Goal: Task Accomplishment & Management: Use online tool/utility

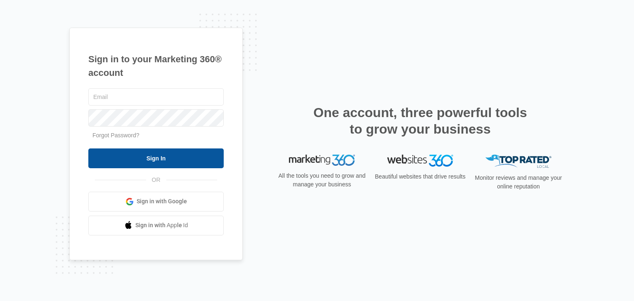
type input "[EMAIL_ADDRESS][DOMAIN_NAME]"
click at [174, 157] on input "Sign In" at bounding box center [155, 159] width 135 height 20
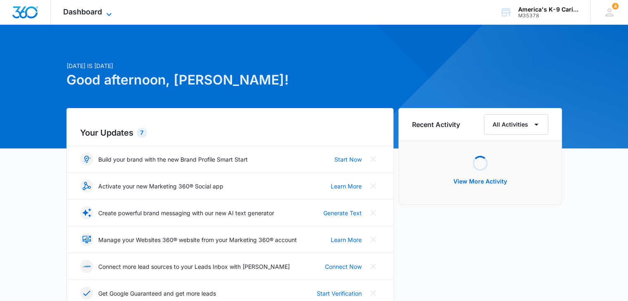
click at [109, 10] on icon at bounding box center [109, 14] width 10 height 10
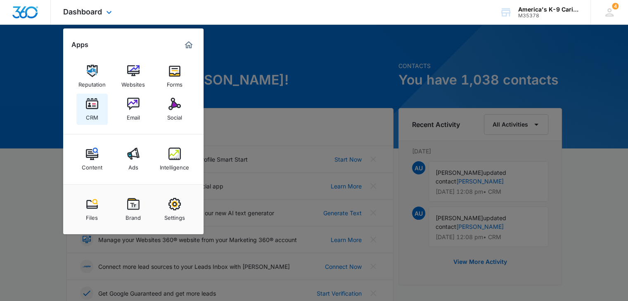
click at [94, 101] on img at bounding box center [92, 104] width 12 height 12
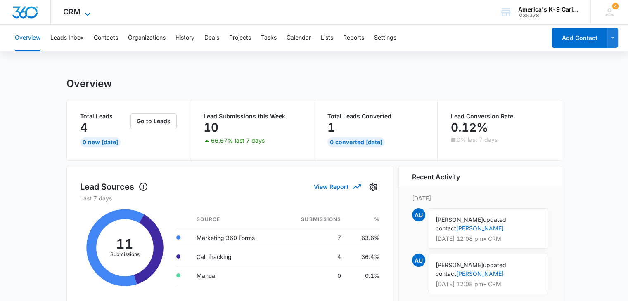
click at [90, 9] on div "CRM Apps Reputation Websites Forms CRM Email Social Content Ads Intelligence Fi…" at bounding box center [78, 12] width 54 height 24
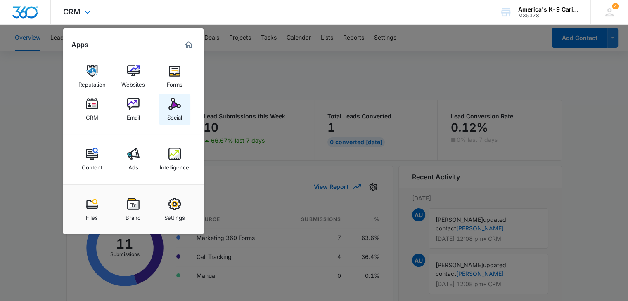
click at [172, 104] on img at bounding box center [174, 104] width 12 height 12
